Goal: Information Seeking & Learning: Learn about a topic

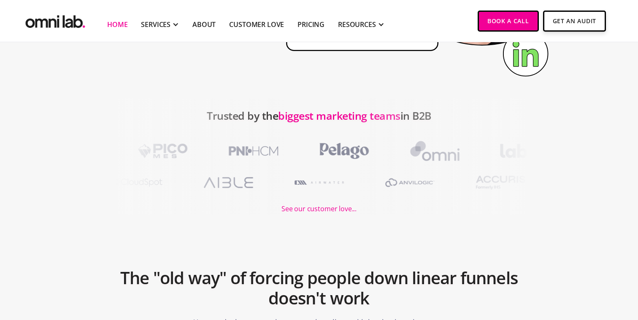
scroll to position [274, 0]
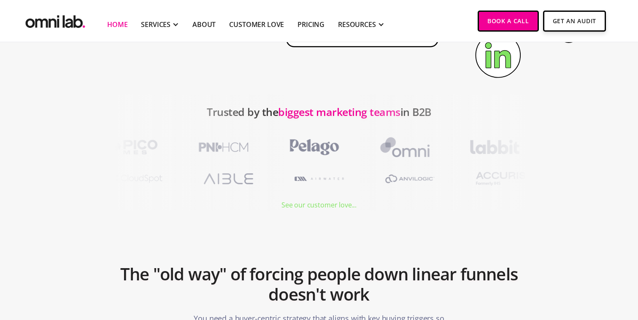
click at [321, 206] on div "See our customer love..." at bounding box center [319, 205] width 75 height 11
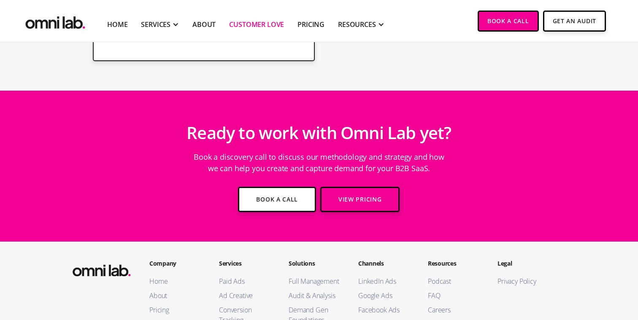
scroll to position [2499, 0]
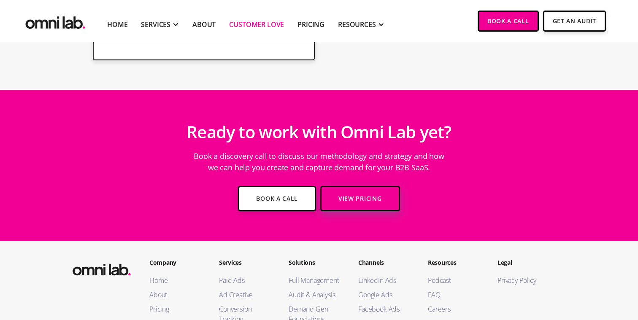
click at [347, 189] on link "View Pricing" at bounding box center [359, 198] width 79 height 25
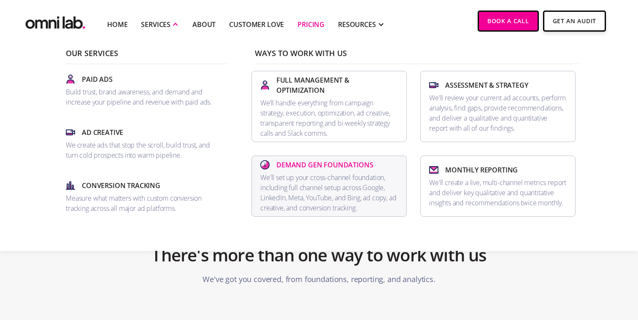
scroll to position [825, 0]
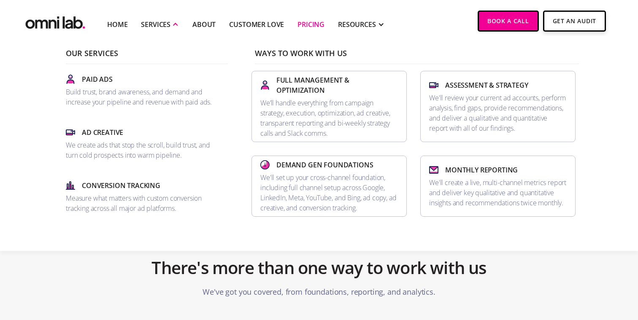
click at [625, 130] on div "Our Services Paid Ads Build trust, brand awareness, and demand and increase you…" at bounding box center [319, 143] width 638 height 215
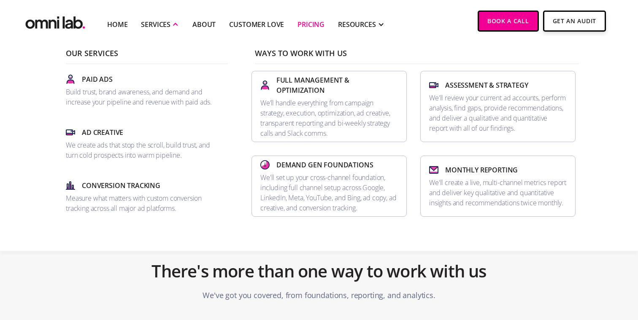
scroll to position [821, 0]
